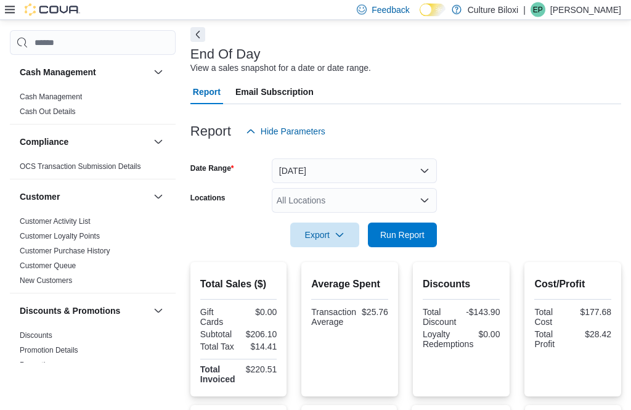
scroll to position [53, 0]
click at [433, 232] on button "Run Report" at bounding box center [402, 234] width 69 height 25
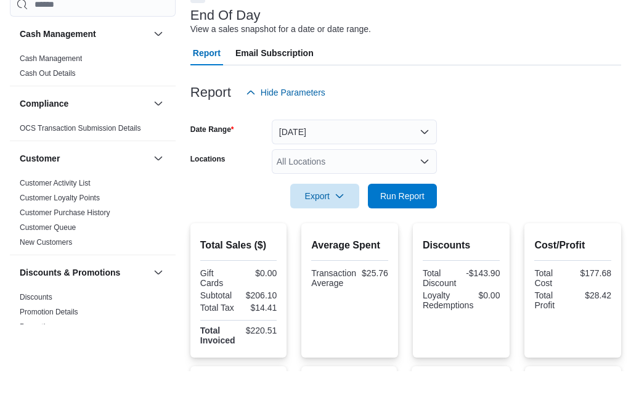
scroll to position [92, 0]
